Goal: Information Seeking & Learning: Learn about a topic

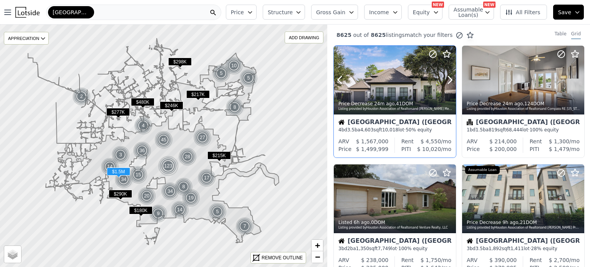
click at [413, 75] on div at bounding box center [431, 70] width 49 height 49
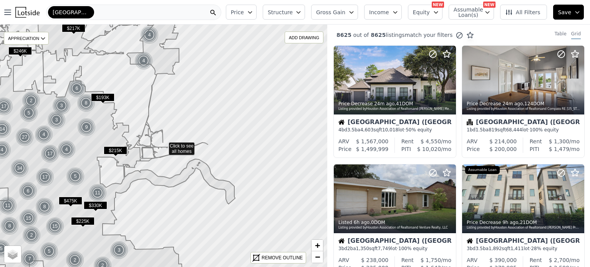
click at [92, 10] on div "[GEOGRAPHIC_DATA]" at bounding box center [133, 12] width 175 height 15
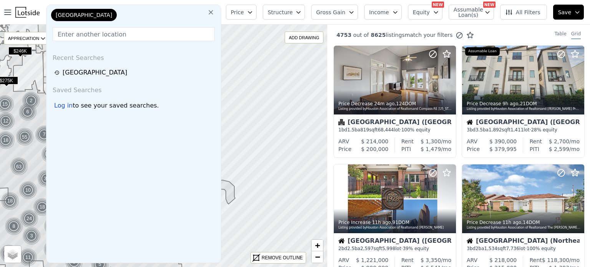
click at [213, 12] on icon at bounding box center [211, 12] width 5 height 5
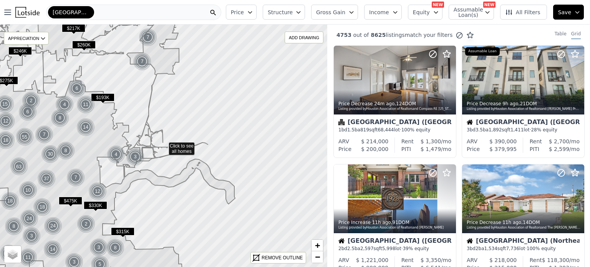
click at [217, 15] on icon at bounding box center [213, 13] width 8 height 8
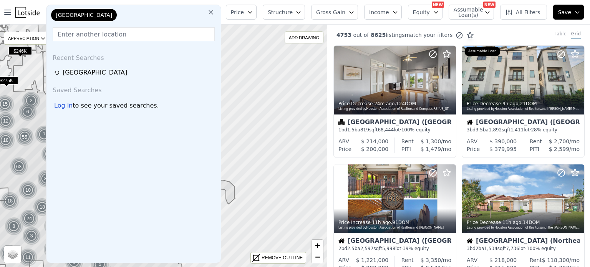
click at [126, 17] on div "[GEOGRAPHIC_DATA]" at bounding box center [134, 16] width 168 height 15
click at [215, 10] on icon at bounding box center [211, 12] width 8 height 8
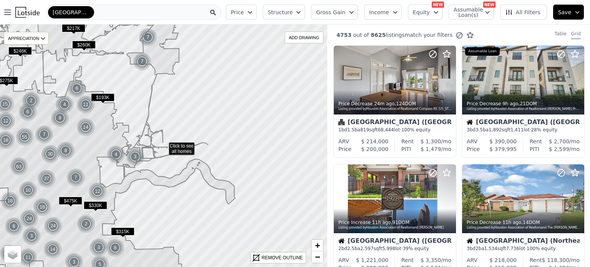
click at [83, 15] on div "[GEOGRAPHIC_DATA]" at bounding box center [133, 12] width 175 height 15
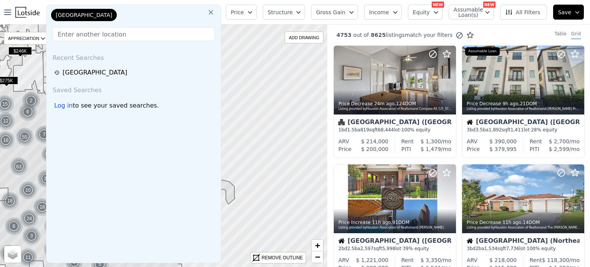
click at [86, 13] on div "[GEOGRAPHIC_DATA]" at bounding box center [88, 16] width 77 height 15
click at [112, 34] on input "text" at bounding box center [134, 34] width 162 height 14
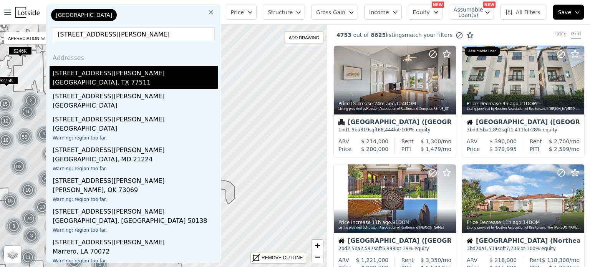
type input "[STREET_ADDRESS][PERSON_NAME]"
click at [71, 71] on div "[STREET_ADDRESS][PERSON_NAME]" at bounding box center [135, 72] width 165 height 12
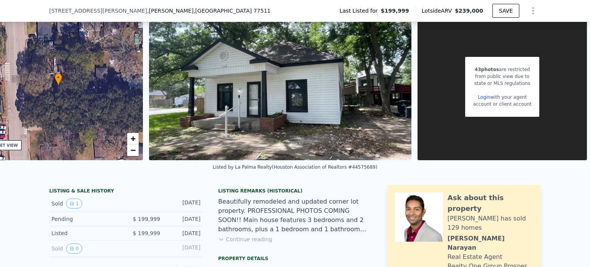
scroll to position [74, 0]
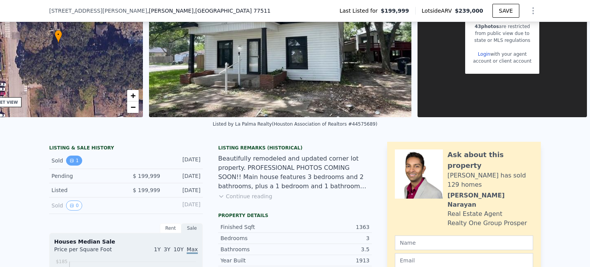
click at [70, 163] on icon "View historical data" at bounding box center [72, 160] width 5 height 5
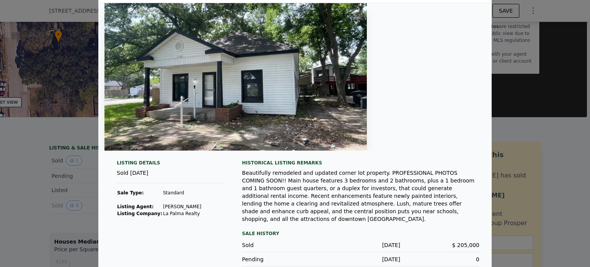
scroll to position [42, 0]
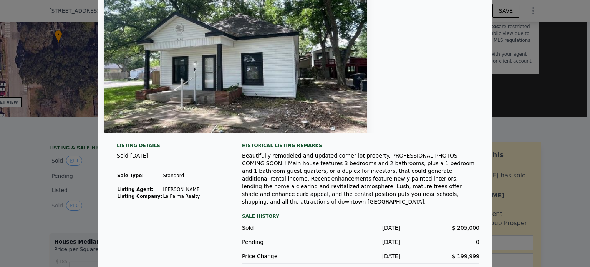
click at [563, 122] on div at bounding box center [295, 133] width 590 height 267
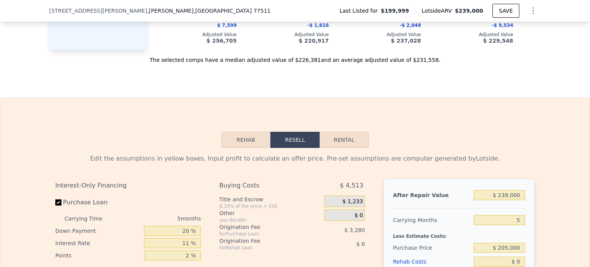
scroll to position [995, 0]
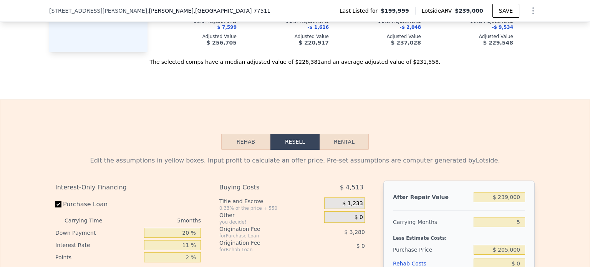
click at [348, 134] on button "Rental" at bounding box center [344, 142] width 49 height 16
select select "30"
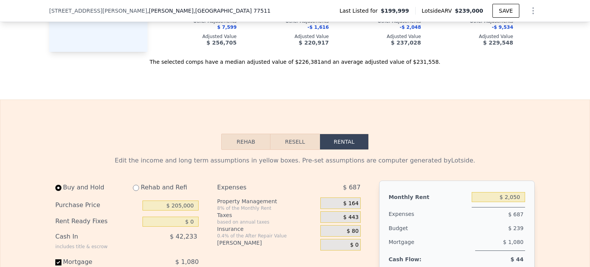
click at [230, 135] on button "Rehab" at bounding box center [245, 142] width 49 height 16
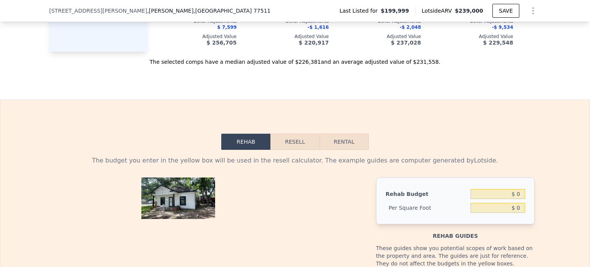
drag, startPoint x: 221, startPoint y: 141, endPoint x: 218, endPoint y: 146, distance: 5.2
drag, startPoint x: 218, startPoint y: 146, endPoint x: 76, endPoint y: 140, distance: 142.2
click at [521, 189] on input "$ 0" at bounding box center [497, 194] width 55 height 10
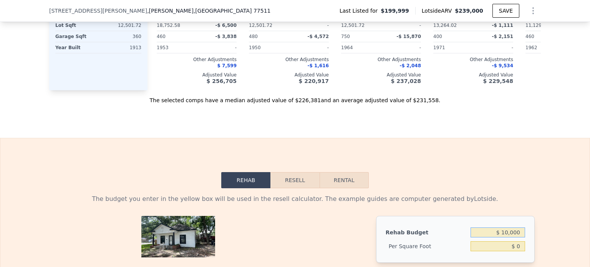
type input "$ 10,000"
type input "$ 7.34"
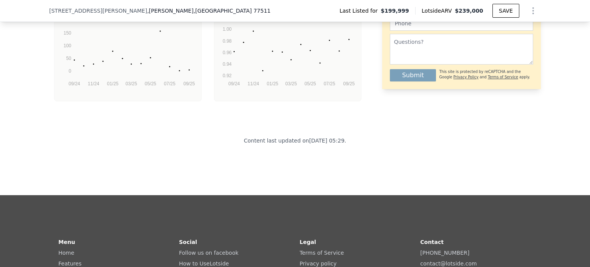
scroll to position [1840, 0]
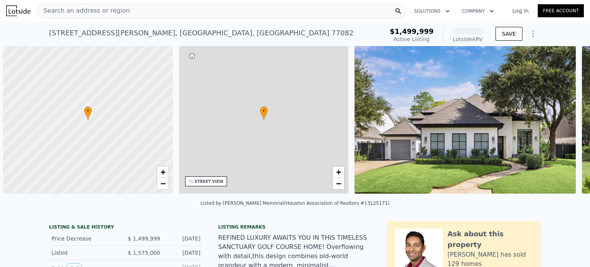
scroll to position [0, 3]
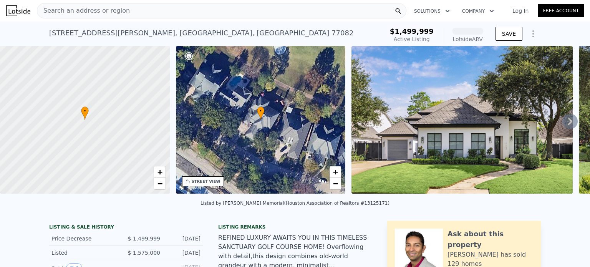
drag, startPoint x: 0, startPoint y: 0, endPoint x: 247, endPoint y: 38, distance: 249.8
click at [247, 36] on div "[STREET_ADDRESS][PERSON_NAME] Active at $1.500m (~ARV )" at bounding box center [214, 36] width 331 height 22
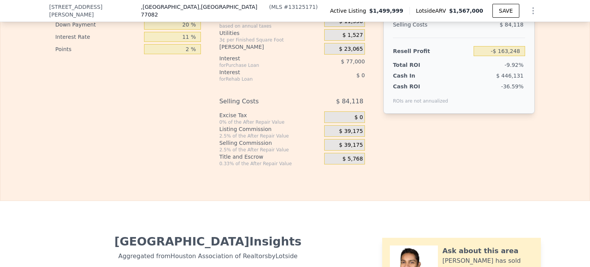
scroll to position [1303, 0]
